Goal: Use online tool/utility

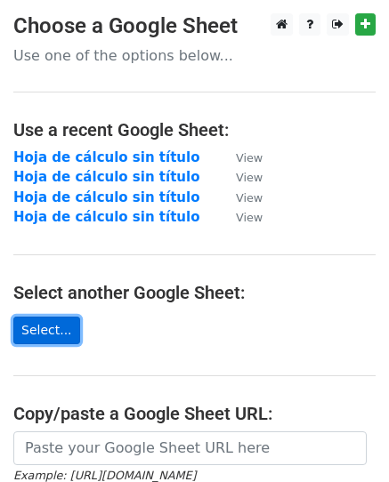
click at [36, 318] on link "Select..." at bounding box center [46, 331] width 67 height 28
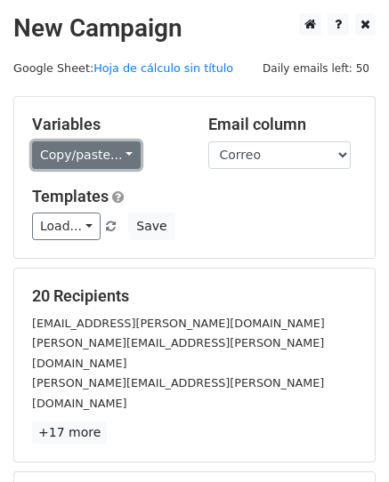
click at [119, 141] on link "Copy/paste..." at bounding box center [86, 155] width 109 height 28
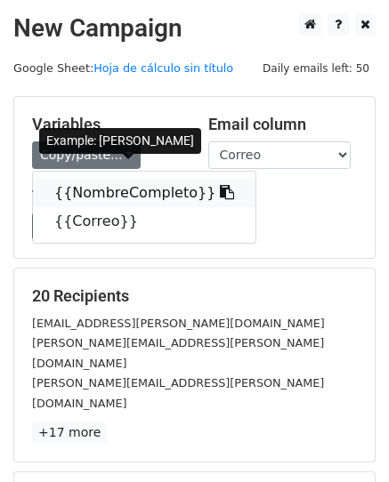
click at [100, 195] on link "{{NombreCompleto}}" at bounding box center [144, 193] width 222 height 28
